Goal: Transaction & Acquisition: Book appointment/travel/reservation

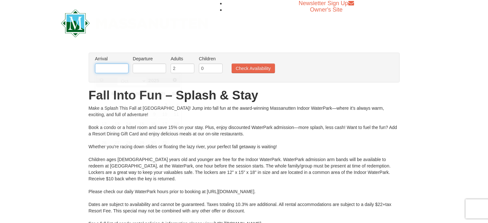
drag, startPoint x: 114, startPoint y: 66, endPoint x: 116, endPoint y: 69, distance: 3.3
click at [114, 66] on input "text" at bounding box center [111, 69] width 33 height 10
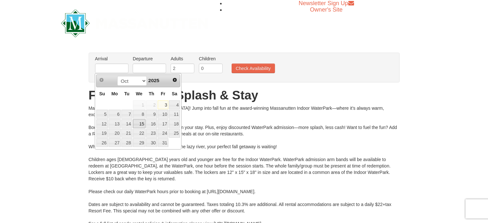
click at [143, 124] on link "15" at bounding box center [139, 123] width 13 height 9
type input "[DATE]"
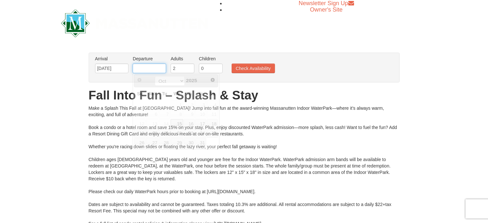
click at [152, 66] on input "text" at bounding box center [149, 69] width 33 height 10
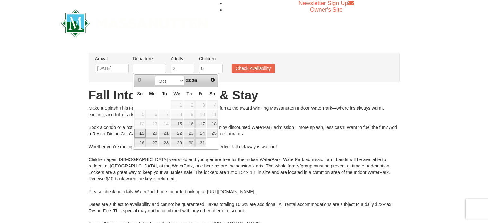
click at [143, 131] on link "19" at bounding box center [139, 133] width 11 height 9
type input "[DATE]"
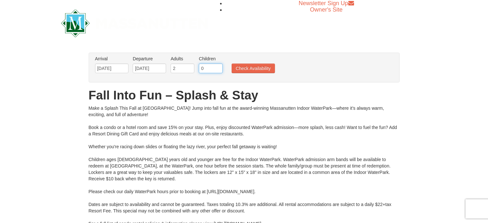
click at [202, 66] on input "0" at bounding box center [211, 69] width 24 height 10
click at [216, 66] on input "1" at bounding box center [211, 69] width 24 height 10
type input "2"
click at [216, 66] on input "2" at bounding box center [211, 69] width 24 height 10
click at [247, 71] on button "Check Availability" at bounding box center [252, 69] width 43 height 10
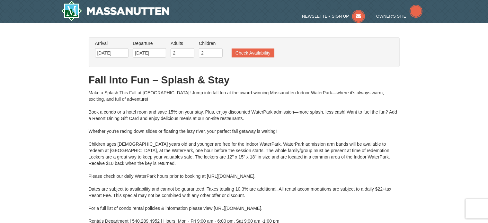
type input "10/16/2025"
type input "[DATE]"
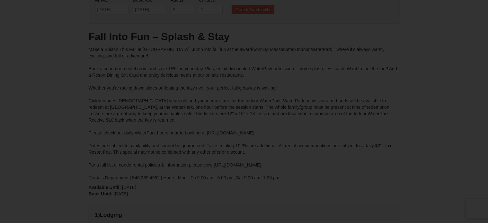
type input "[DATE]"
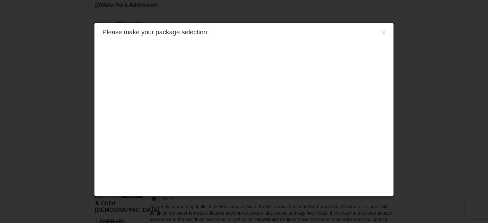
scroll to position [402, 0]
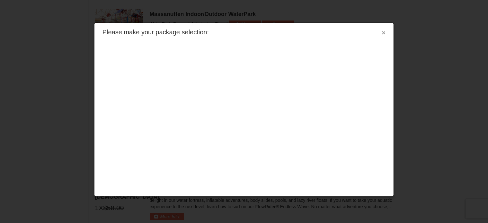
click at [384, 32] on button "×" at bounding box center [384, 33] width 4 height 6
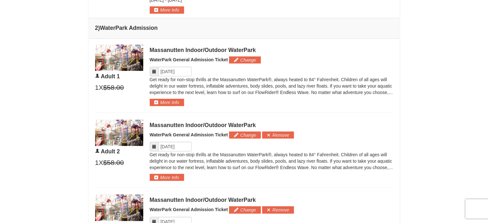
scroll to position [242, 0]
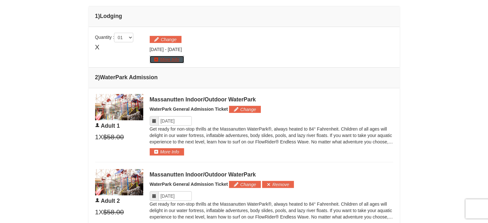
click at [180, 60] on button "More Info" at bounding box center [167, 59] width 34 height 7
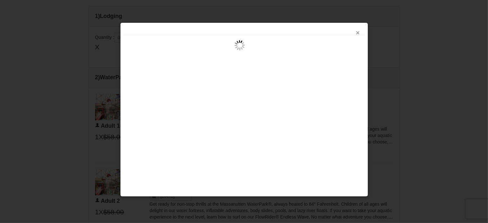
click at [356, 32] on button "×" at bounding box center [358, 33] width 4 height 6
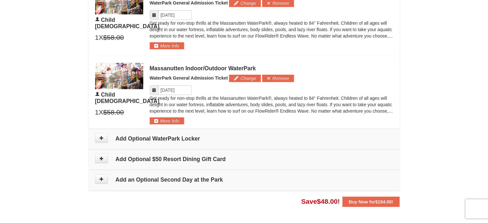
scroll to position [499, 0]
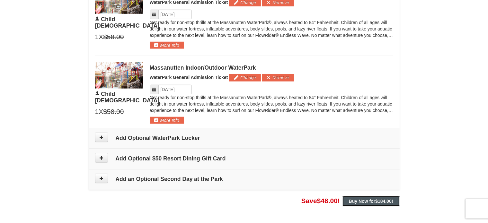
click at [370, 203] on button "Buy Now for $184.00 !" at bounding box center [370, 201] width 57 height 10
click at [357, 201] on strong "Buy Now for $184.00 !" at bounding box center [371, 201] width 44 height 5
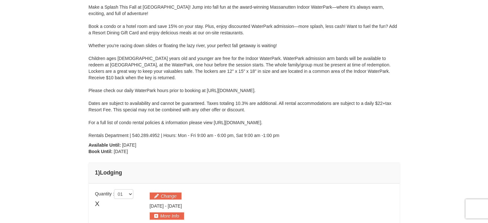
scroll to position [17, 0]
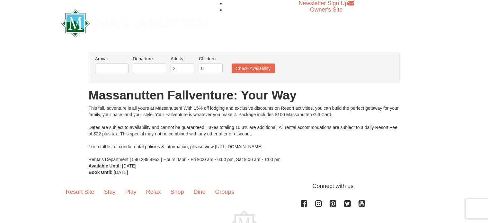
click at [118, 74] on li "Arrival Please format dates MM/DD/YYYY Please format dates MM/DD/YYYY" at bounding box center [111, 66] width 37 height 21
click at [119, 68] on input "text" at bounding box center [111, 69] width 33 height 10
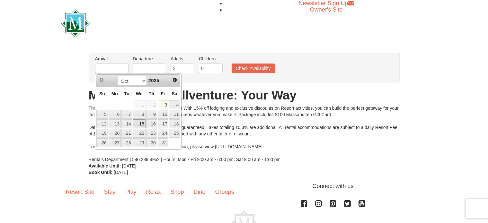
click at [134, 125] on link "15" at bounding box center [139, 123] width 13 height 9
type input "[DATE]"
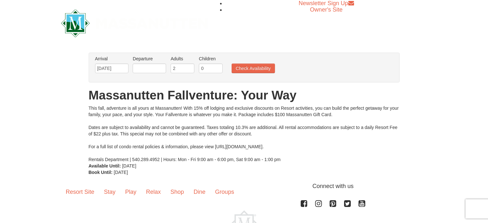
click at [153, 62] on li "Departure Please format dates MM/DD/YYYY Please format dates MM/DD/YYYY" at bounding box center [149, 66] width 37 height 21
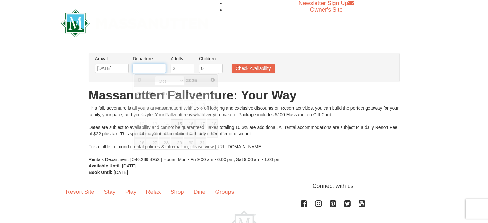
click at [152, 69] on input "text" at bounding box center [149, 69] width 33 height 10
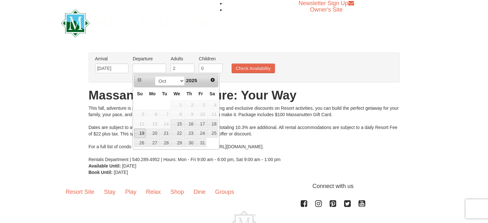
click at [137, 130] on link "19" at bounding box center [139, 133] width 11 height 9
type input "[DATE]"
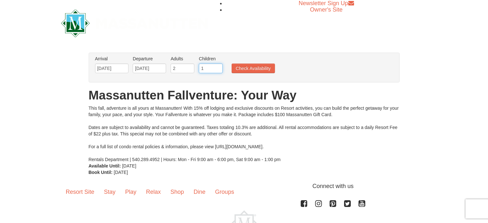
click at [217, 66] on input "1" at bounding box center [211, 69] width 24 height 10
type input "2"
click at [217, 66] on input "2" at bounding box center [211, 69] width 24 height 10
click at [256, 61] on ul "Arrival Please format dates MM/DD/YYYY Please format dates MM/DD/YYYY 10/15/202…" at bounding box center [240, 66] width 294 height 21
click at [253, 69] on button "Check Availability" at bounding box center [252, 69] width 43 height 10
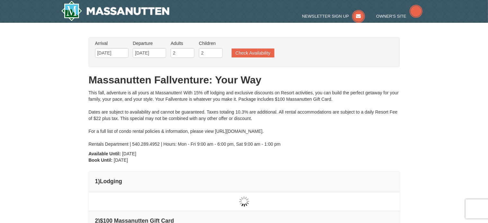
type input "[DATE]"
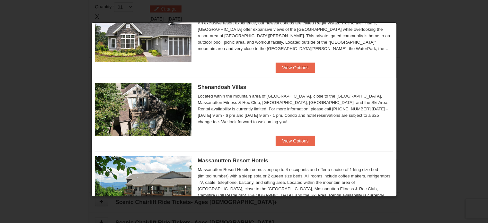
scroll to position [172, 0]
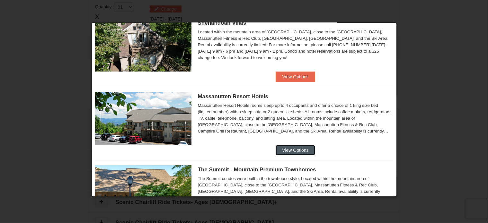
click at [305, 149] on button "View Options" at bounding box center [294, 150] width 39 height 10
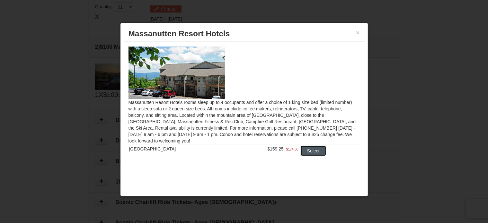
drag, startPoint x: 308, startPoint y: 149, endPoint x: 360, endPoint y: 111, distance: 63.7
click at [361, 112] on div "Massanutten Resort Hotels rooms sleep up to 4 occupants and offer a choice of 1…" at bounding box center [244, 105] width 241 height 127
click at [309, 153] on button "Select" at bounding box center [312, 151] width 25 height 10
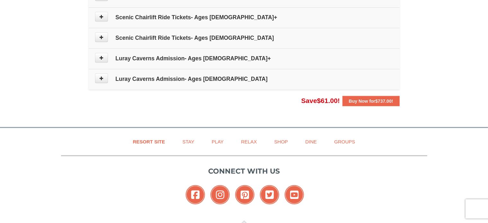
scroll to position [420, 0]
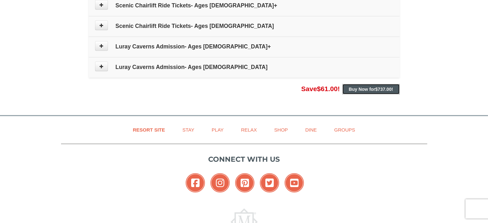
click at [367, 87] on strong "Buy Now for $737.00 !" at bounding box center [371, 89] width 44 height 5
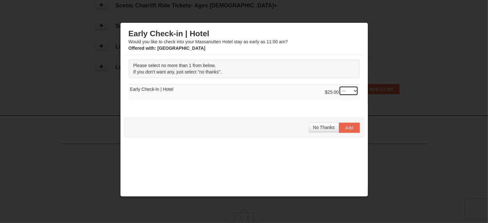
click at [342, 90] on select "-- 01" at bounding box center [348, 91] width 19 height 10
click at [339, 86] on select "-- 01" at bounding box center [348, 91] width 19 height 10
click at [342, 91] on select "-- 01" at bounding box center [348, 91] width 19 height 10
click at [339, 86] on select "-- 01" at bounding box center [348, 91] width 19 height 10
click at [345, 128] on span "Add" at bounding box center [349, 127] width 8 height 5
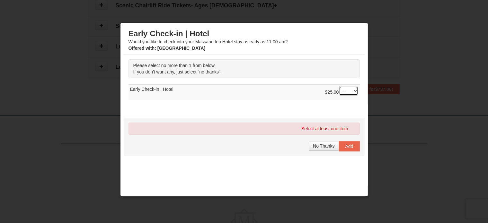
click at [340, 88] on select "-- 01" at bounding box center [348, 91] width 19 height 10
select select "1"
click at [339, 86] on select "-- 01" at bounding box center [348, 91] width 19 height 10
click at [347, 149] on button "Add" at bounding box center [349, 146] width 21 height 10
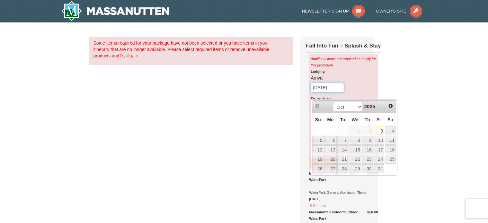
click at [333, 92] on input "[DATE]" at bounding box center [326, 88] width 33 height 10
click at [355, 151] on link "15" at bounding box center [354, 149] width 13 height 9
type input "[DATE]"
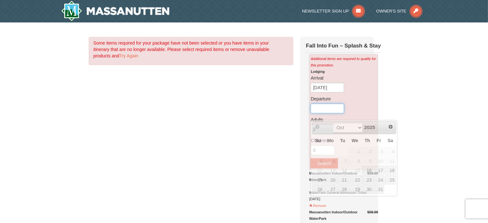
click at [323, 113] on input "text" at bounding box center [326, 109] width 33 height 10
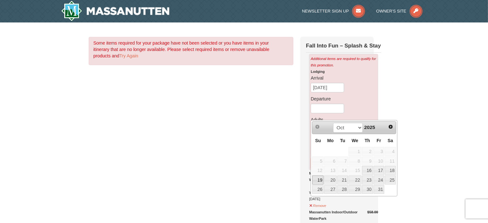
click at [316, 180] on link "19" at bounding box center [317, 180] width 11 height 9
type input "[DATE]"
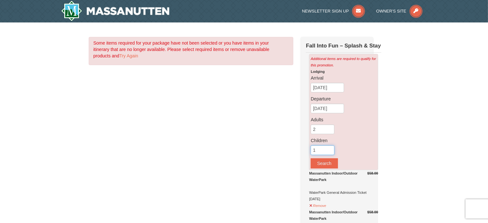
click at [328, 155] on input "1" at bounding box center [322, 150] width 24 height 10
type input "2"
click at [328, 155] on input "2" at bounding box center [322, 150] width 24 height 10
click at [323, 165] on button "Search" at bounding box center [323, 163] width 27 height 10
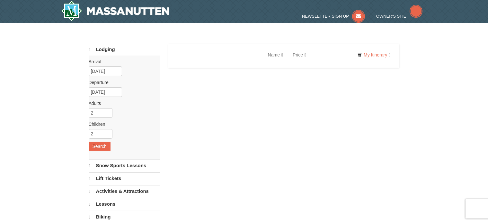
select select "10"
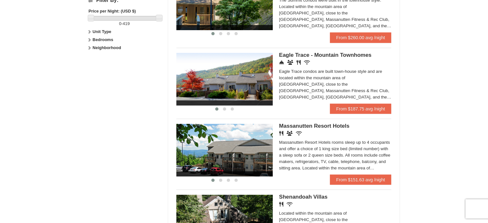
scroll to position [321, 0]
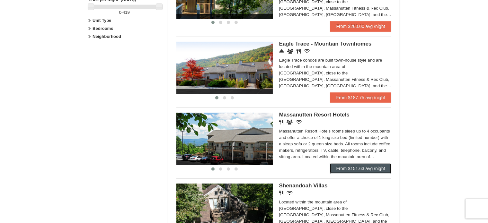
click at [341, 170] on link "From $151.63 avg /night" at bounding box center [361, 168] width 62 height 10
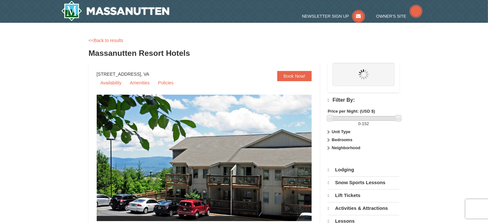
select select "10"
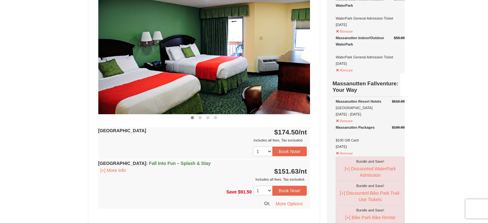
scroll to position [289, 0]
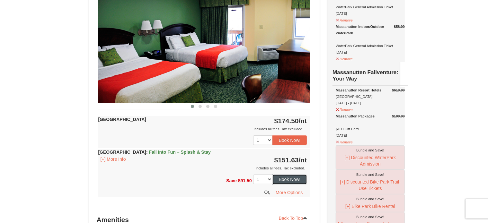
click at [287, 179] on button "Book Now!" at bounding box center [289, 180] width 35 height 10
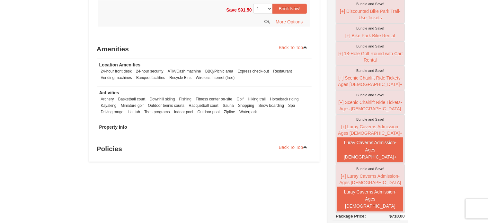
scroll to position [447, 0]
